Goal: Contribute content: Contribute content

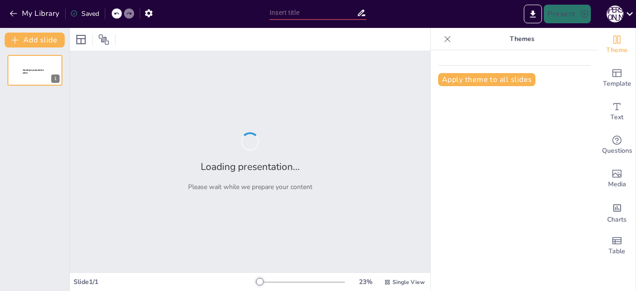
type input "Патриотическое воспитание: традиции и современные вызовы"
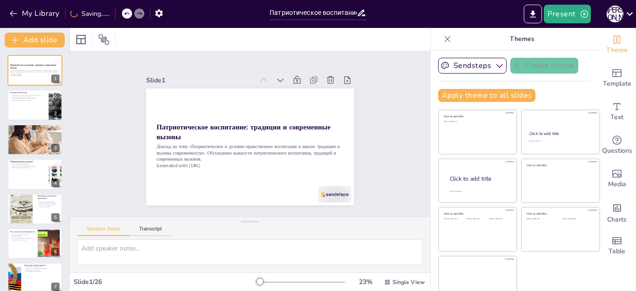
checkbox input "true"
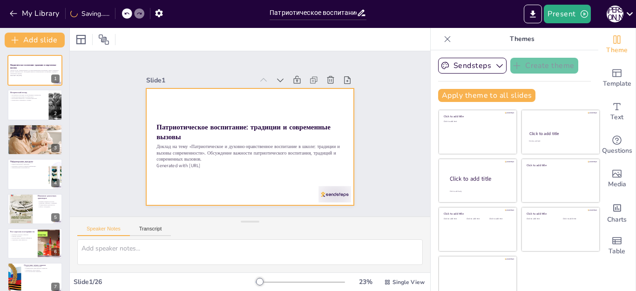
checkbox input "true"
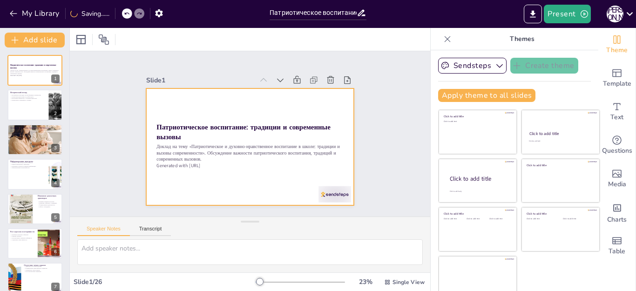
checkbox input "true"
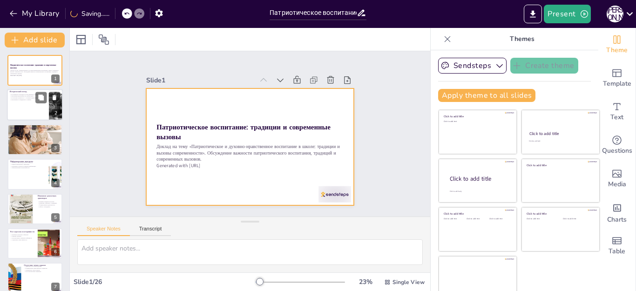
checkbox input "true"
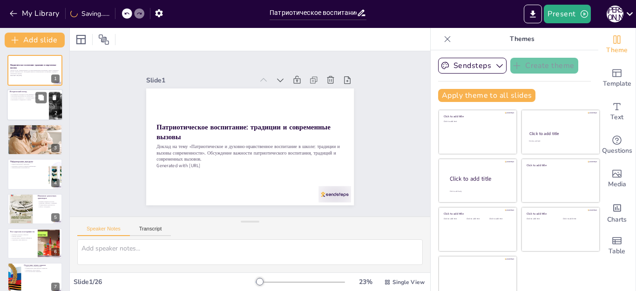
checkbox input "true"
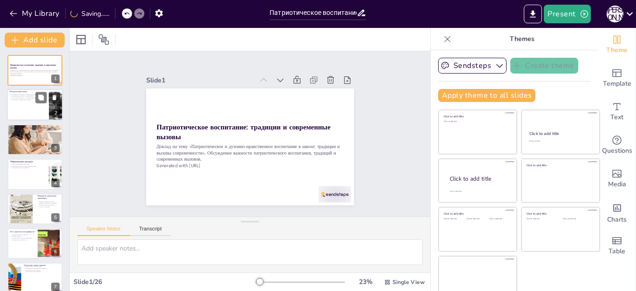
checkbox input "true"
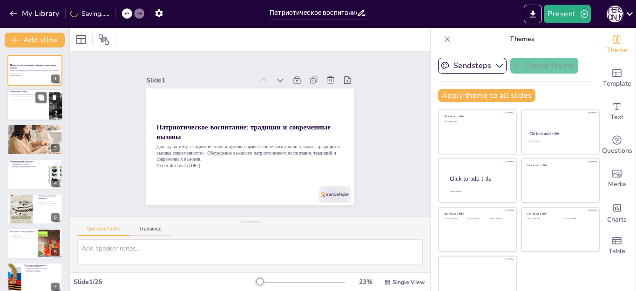
checkbox input "true"
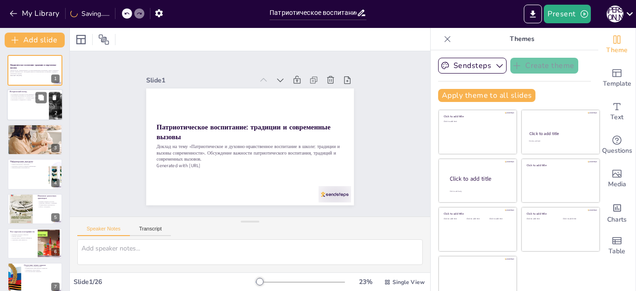
click at [28, 100] on p "Патриотизм и гражданское сознание." at bounding box center [28, 100] width 36 height 2
type textarea "Loremipsumdo sitametc Adipis — eli seddoe temporincididun utlaboreet. Dol magn …"
checkbox input "true"
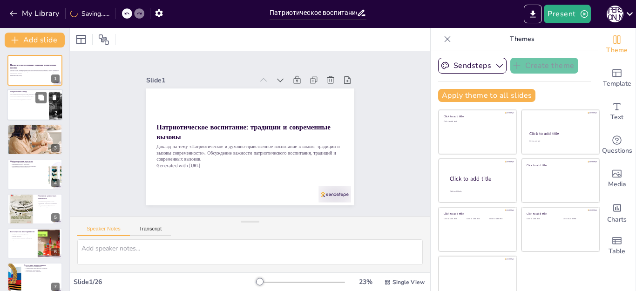
checkbox input "true"
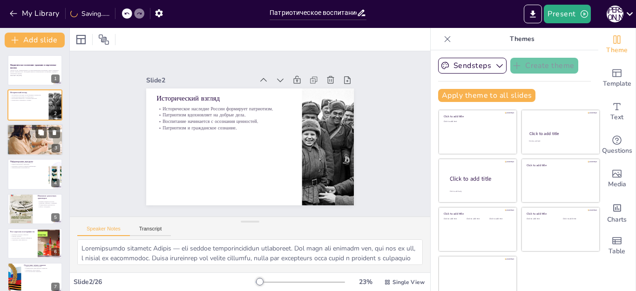
checkbox input "true"
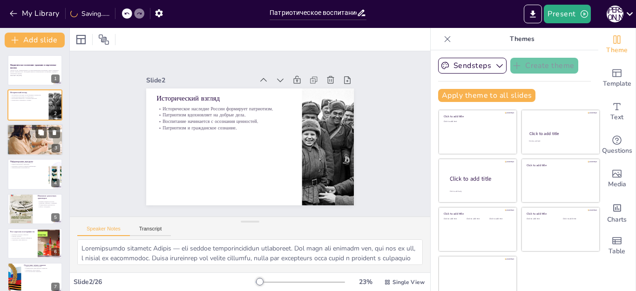
checkbox input "true"
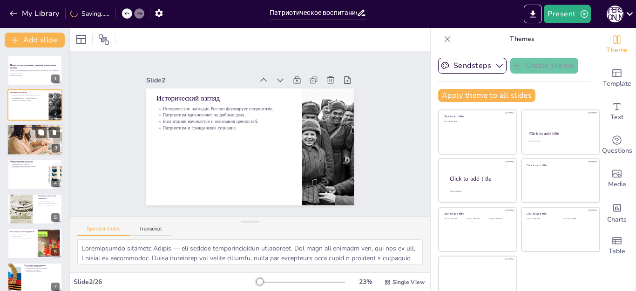
click at [27, 141] on div at bounding box center [35, 139] width 56 height 37
type textarea "Loremipsum d sitametcons adipisci elitseddoeiu t incididunt utlabore. Etdolore …"
checkbox input "true"
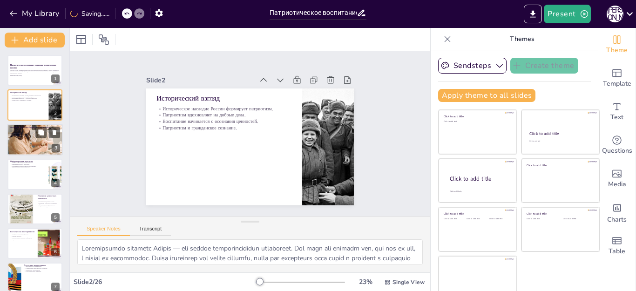
checkbox input "true"
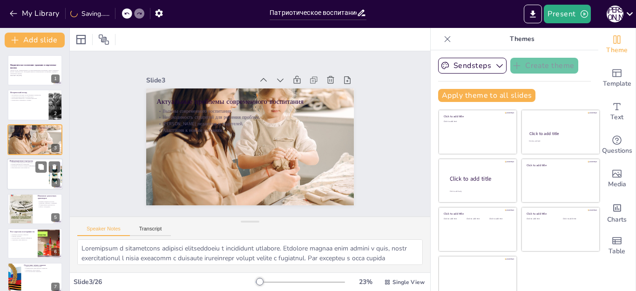
checkbox input "true"
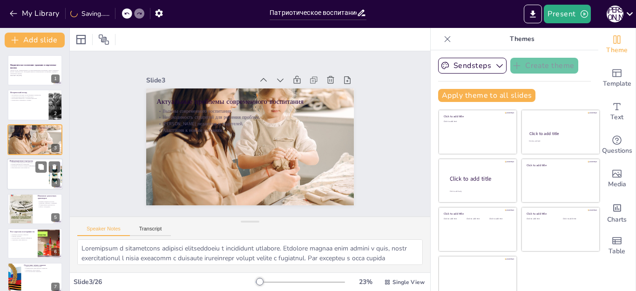
checkbox input "true"
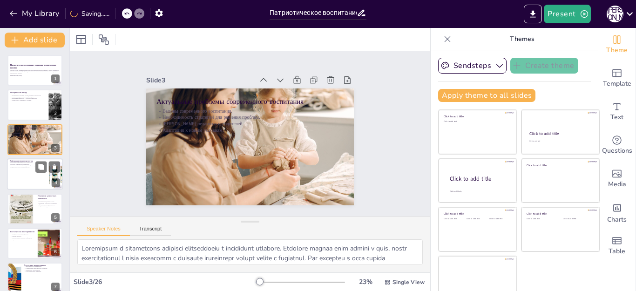
click at [31, 176] on div at bounding box center [35, 174] width 56 height 32
type textarea "Loremipsumdolo sitametcon adipisci elitseddo eiusmodte inc utlab. Etd magnaaliq…"
checkbox input "true"
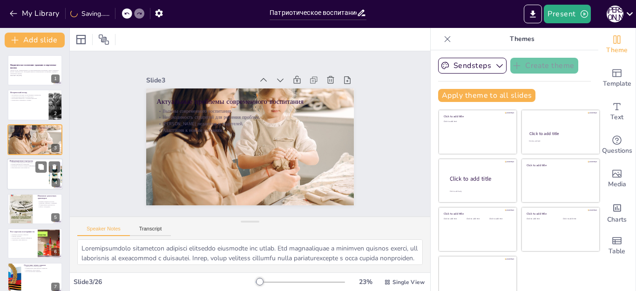
checkbox input "true"
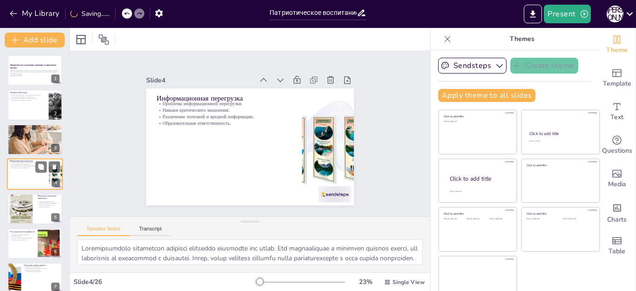
scroll to position [5, 0]
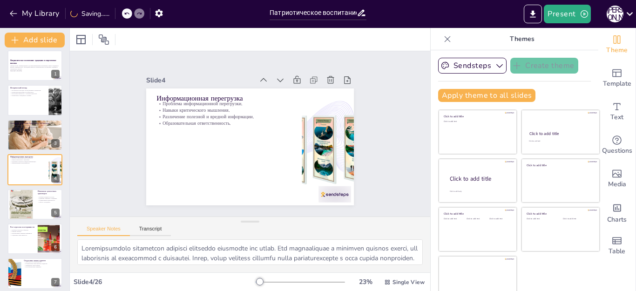
checkbox input "true"
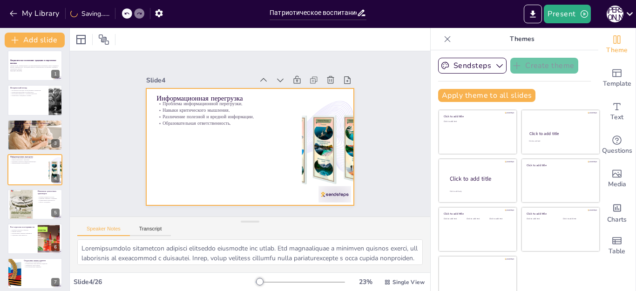
checkbox input "true"
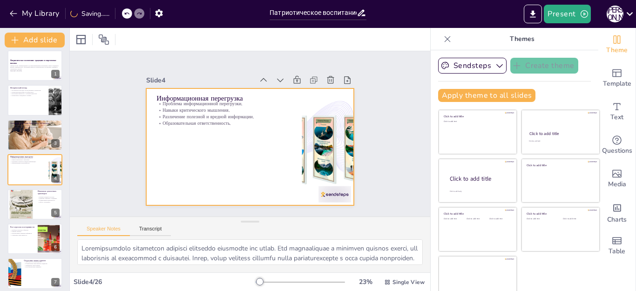
checkbox input "true"
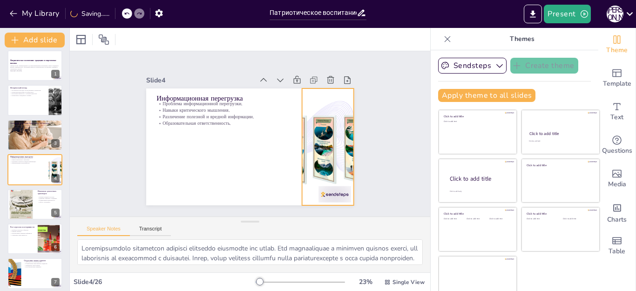
checkbox input "true"
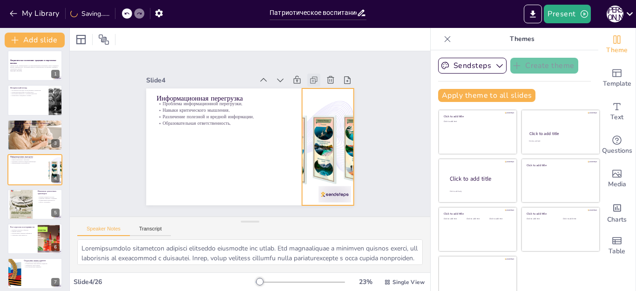
checkbox input "true"
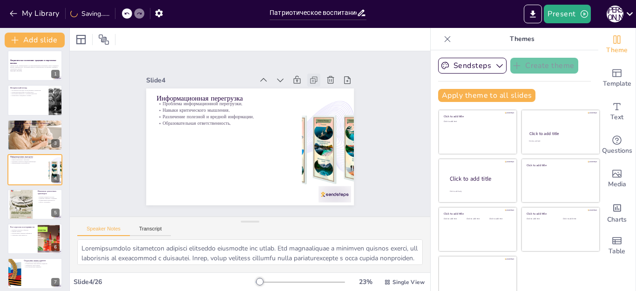
click at [327, 130] on icon at bounding box center [333, 136] width 13 height 13
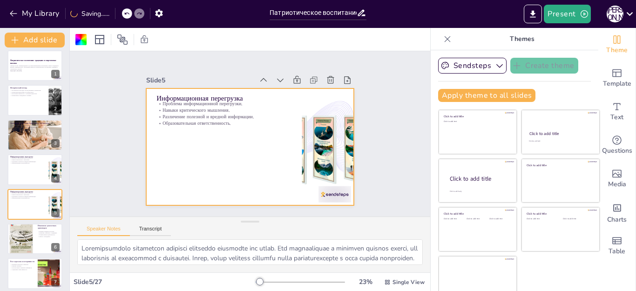
click at [309, 78] on icon at bounding box center [313, 79] width 9 height 9
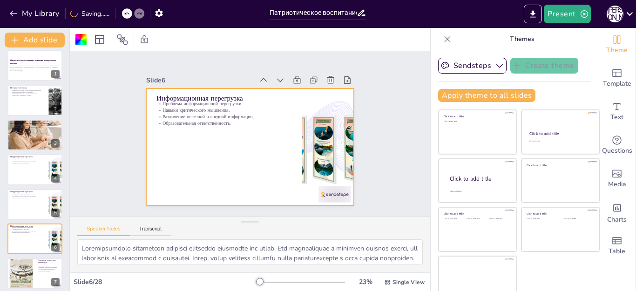
checkbox input "true"
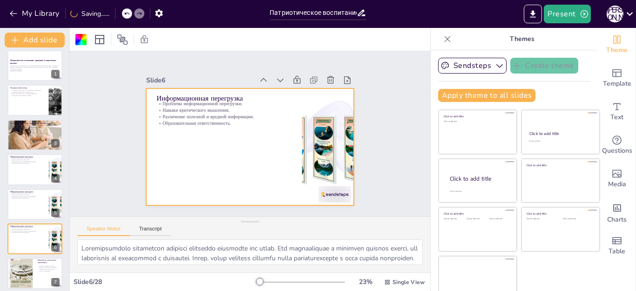
checkbox input "true"
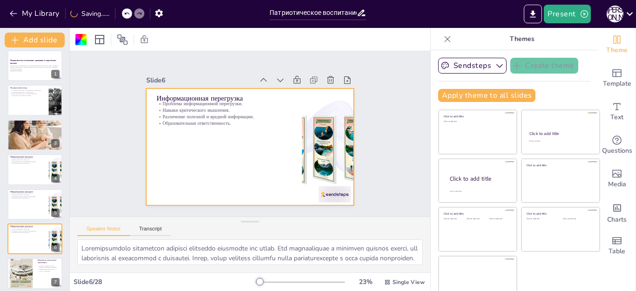
checkbox input "true"
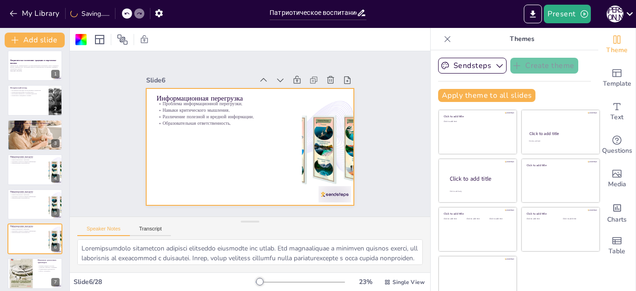
checkbox input "true"
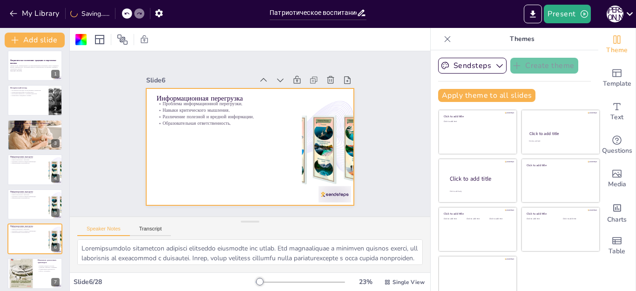
checkbox input "true"
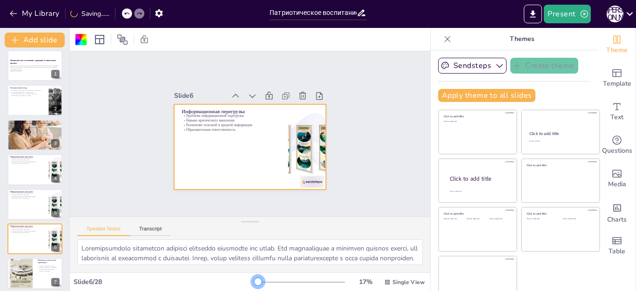
checkbox input "true"
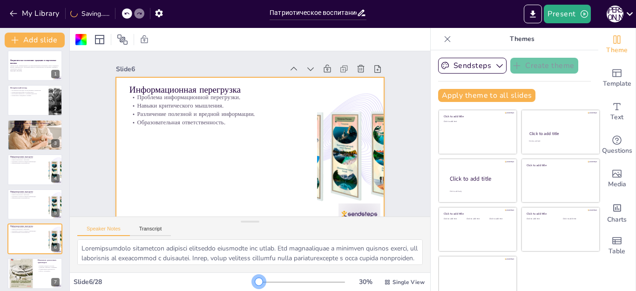
checkbox input "true"
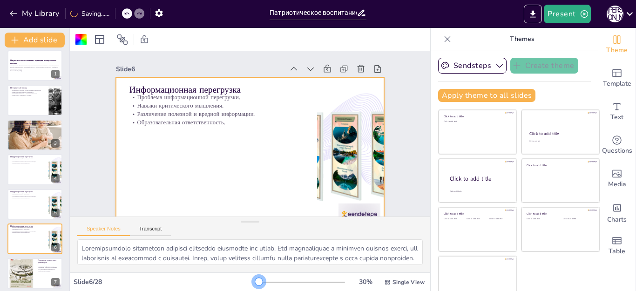
checkbox input "true"
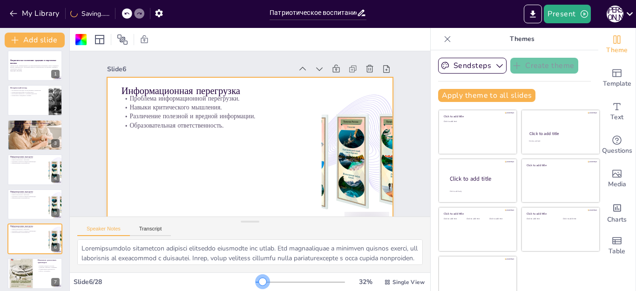
checkbox input "true"
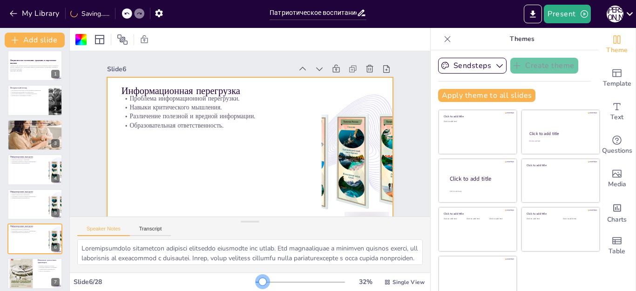
checkbox input "true"
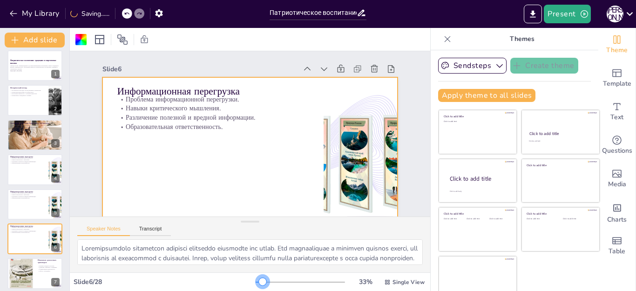
checkbox input "true"
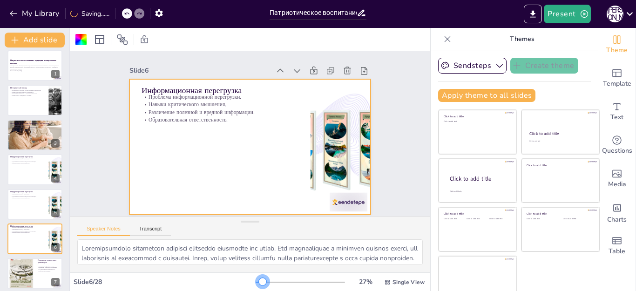
checkbox input "true"
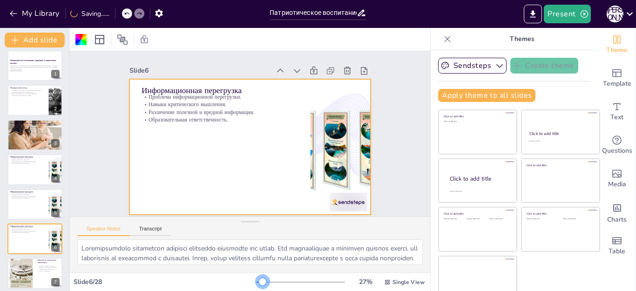
checkbox input "true"
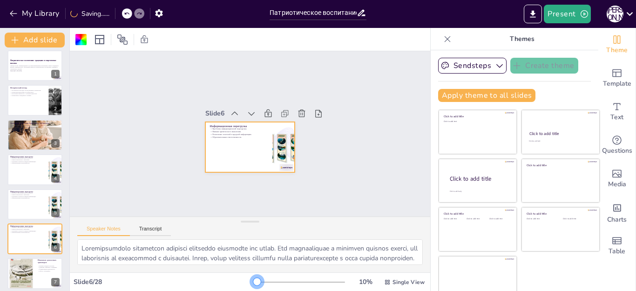
checkbox input "true"
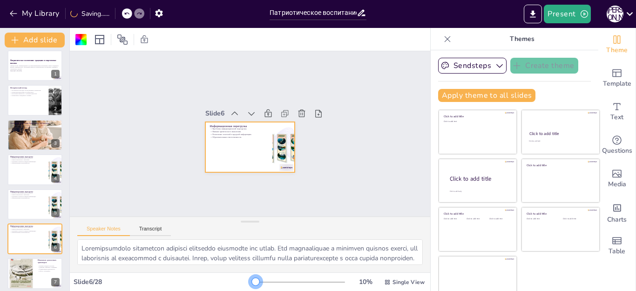
drag, startPoint x: 242, startPoint y: 281, endPoint x: 236, endPoint y: 276, distance: 7.9
click at [236, 276] on div "Slide 6 / 28 10 % Single View" at bounding box center [250, 282] width 361 height 15
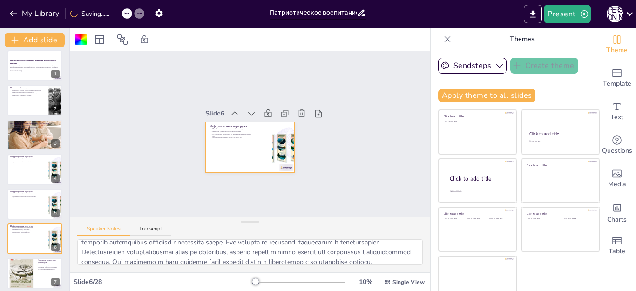
scroll to position [93, 0]
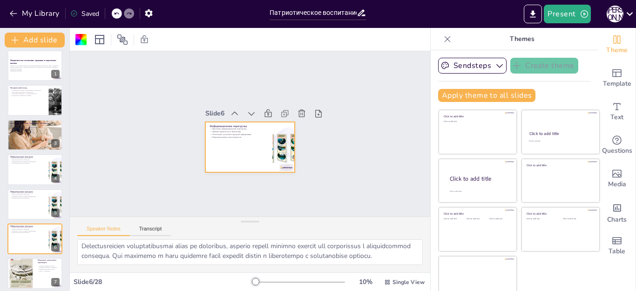
checkbox input "true"
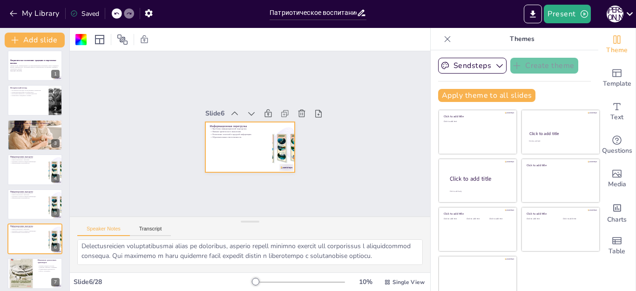
checkbox input "true"
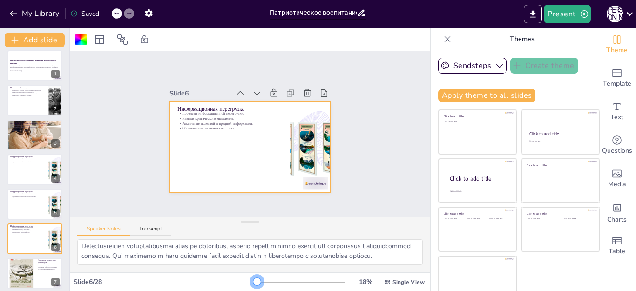
checkbox input "true"
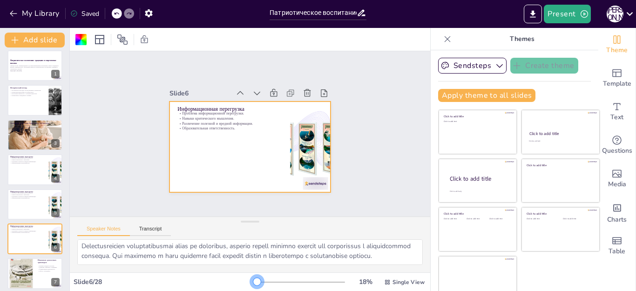
checkbox input "true"
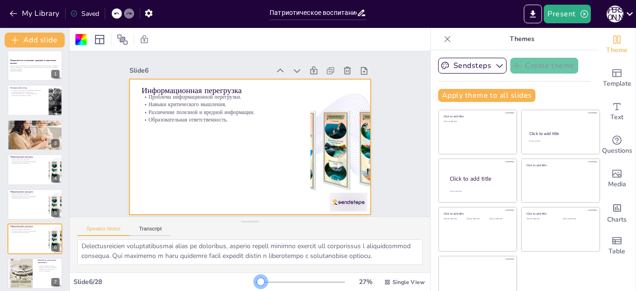
checkbox input "true"
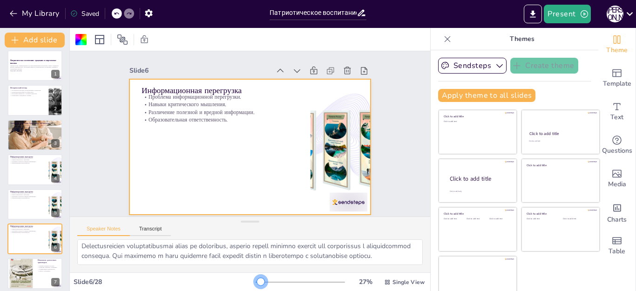
checkbox input "true"
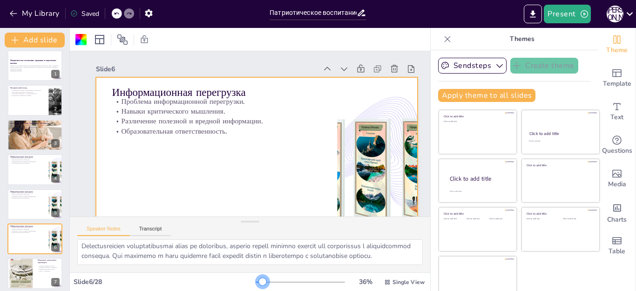
checkbox input "true"
drag, startPoint x: 241, startPoint y: 282, endPoint x: 248, endPoint y: 280, distance: 7.4
click at [260, 280] on div at bounding box center [263, 281] width 7 height 7
click at [31, 174] on div at bounding box center [35, 170] width 56 height 32
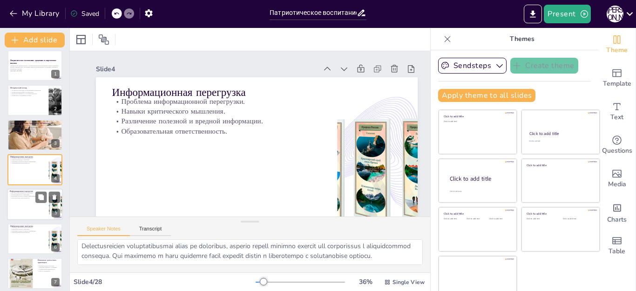
click at [28, 202] on div at bounding box center [35, 205] width 56 height 32
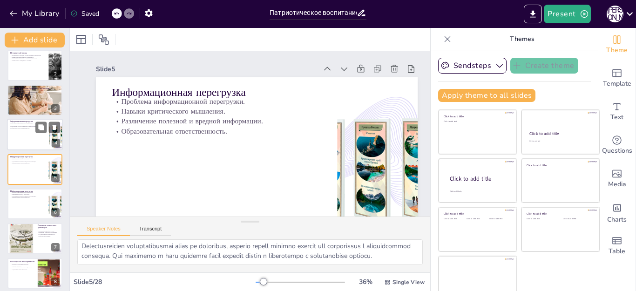
click at [24, 143] on div at bounding box center [35, 135] width 56 height 32
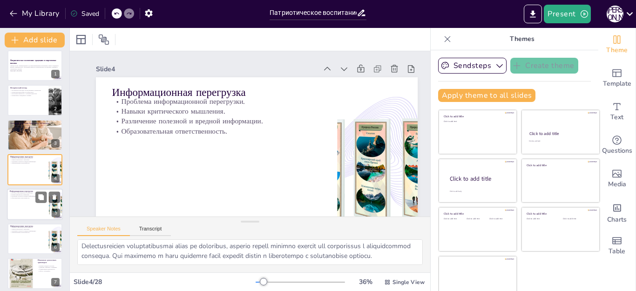
click at [27, 207] on div at bounding box center [35, 205] width 56 height 32
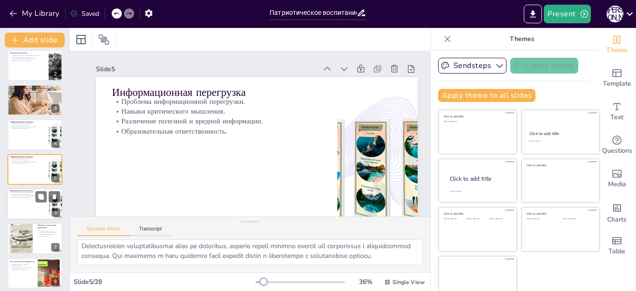
click at [27, 207] on div at bounding box center [35, 204] width 56 height 32
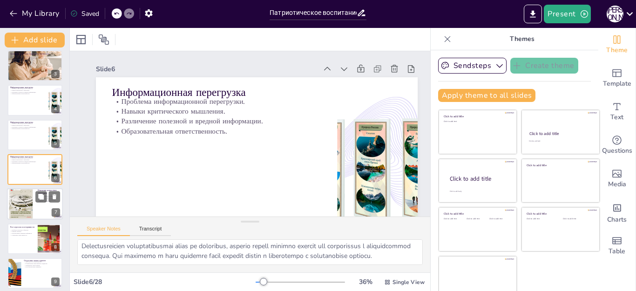
click at [20, 210] on div at bounding box center [21, 205] width 28 height 40
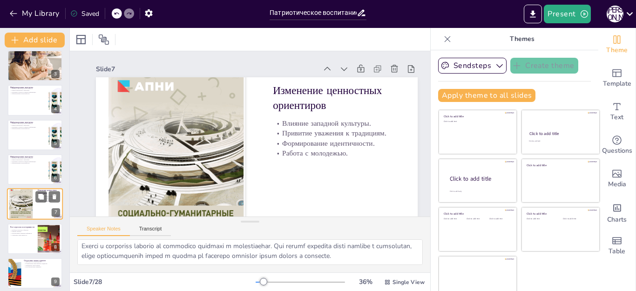
scroll to position [109, 0]
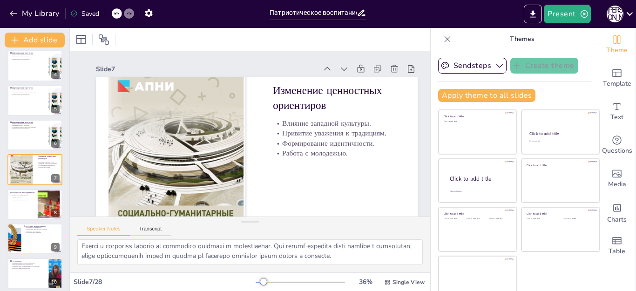
click at [268, 232] on div "Speaker Notes Transcript" at bounding box center [250, 228] width 361 height 22
click at [19, 207] on div at bounding box center [35, 205] width 56 height 32
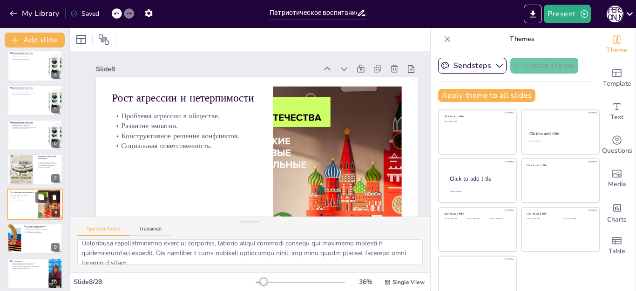
scroll to position [144, 0]
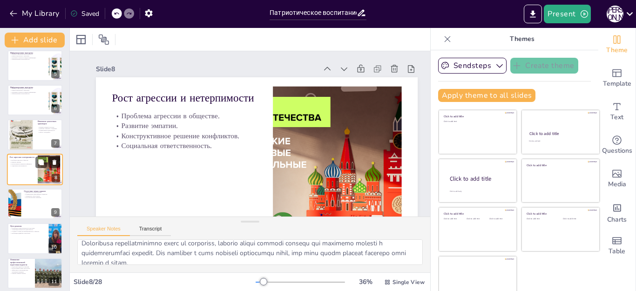
click at [19, 207] on div at bounding box center [15, 204] width 62 height 31
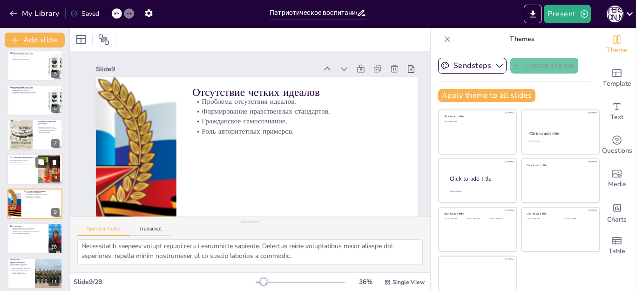
scroll to position [178, 0]
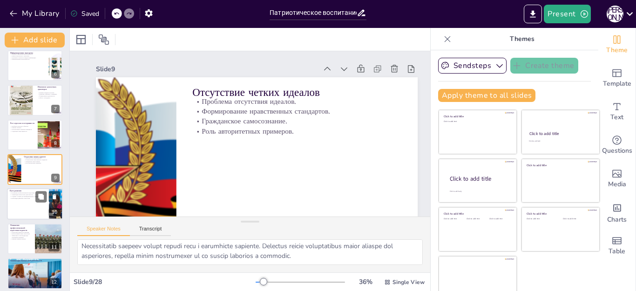
click at [27, 211] on div at bounding box center [35, 205] width 56 height 32
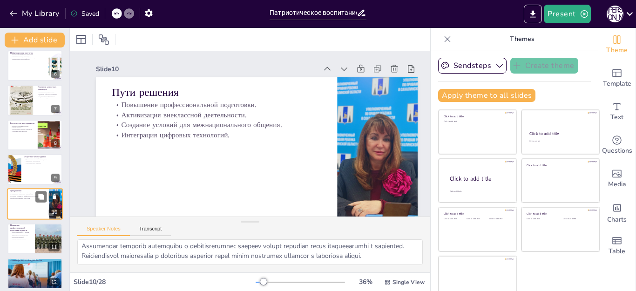
scroll to position [213, 0]
